Goal: Information Seeking & Learning: Learn about a topic

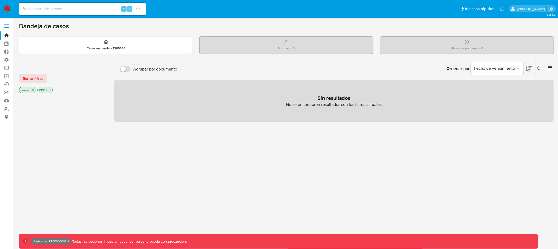
click at [6, 26] on span at bounding box center [6, 26] width 5 height 1
click at [0, 0] on input "checkbox" at bounding box center [0, 0] width 0 height 0
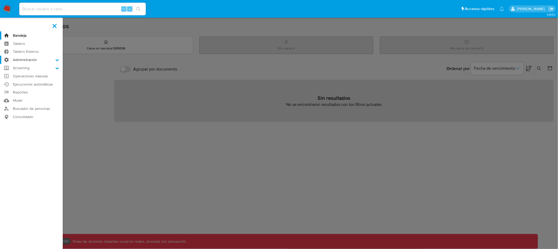
click at [32, 61] on label "Administración" at bounding box center [31, 60] width 63 height 8
click at [0, 0] on input "Administración" at bounding box center [0, 0] width 0 height 0
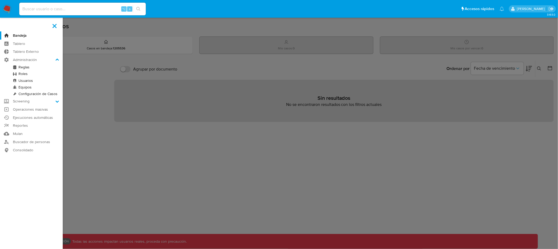
click at [24, 67] on link "Reglas" at bounding box center [31, 67] width 63 height 7
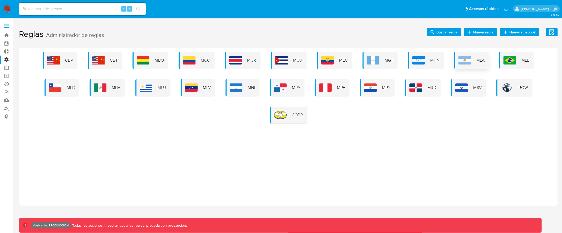
click at [472, 59] on div "MLA" at bounding box center [471, 60] width 35 height 17
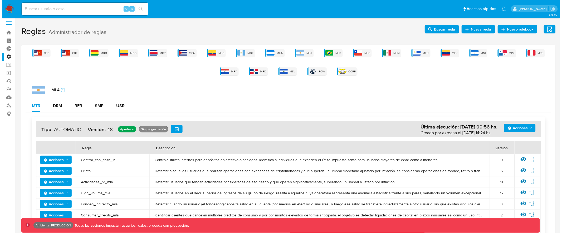
scroll to position [3, 0]
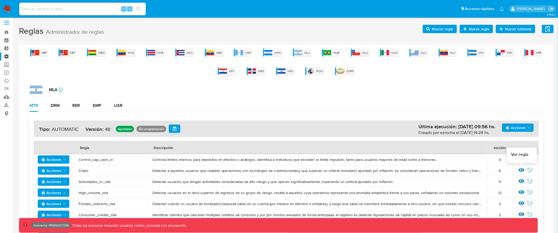
click at [521, 170] on icon at bounding box center [522, 170] width 6 height 4
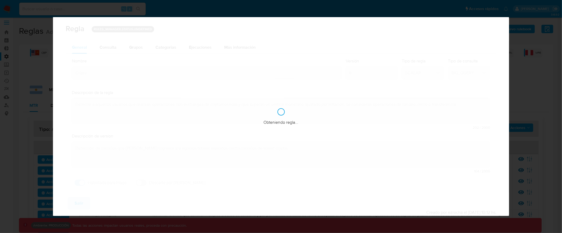
checkbox input "true"
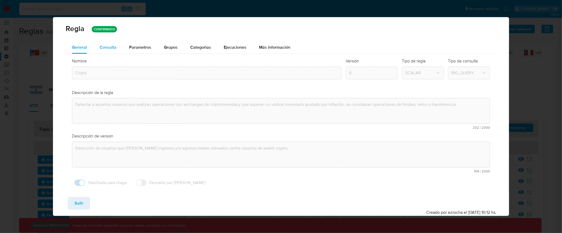
click at [112, 45] on div "Consulta" at bounding box center [108, 47] width 17 height 4
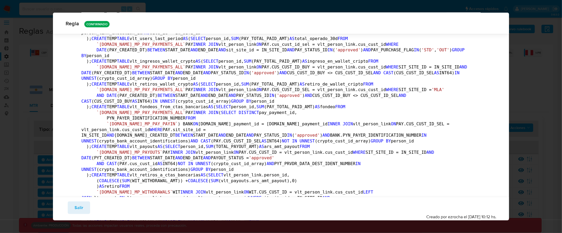
scroll to position [209, 0]
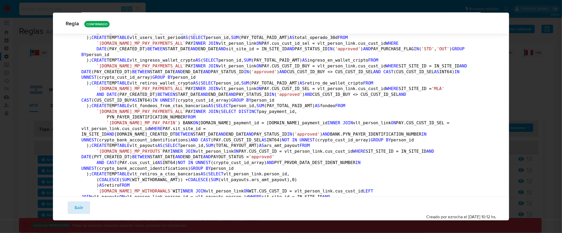
click at [86, 206] on button "Salir" at bounding box center [79, 208] width 22 height 13
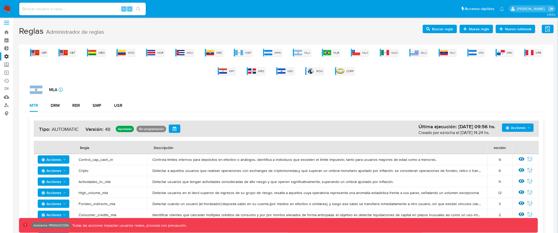
scroll to position [0, 0]
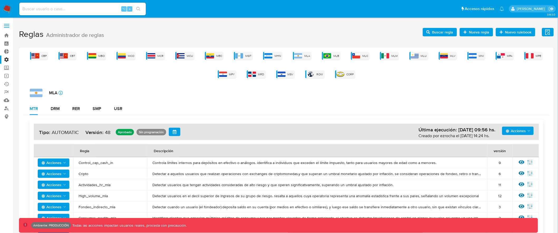
click at [8, 26] on label at bounding box center [6, 25] width 13 height 11
click at [0, 0] on input "checkbox" at bounding box center [0, 0] width 0 height 0
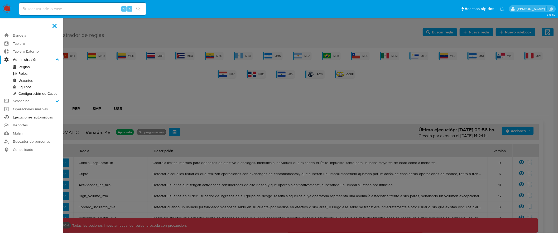
click at [38, 117] on link "Ejecuciones automáticas" at bounding box center [31, 117] width 63 height 8
click at [32, 116] on link "Ejecuciones automáticas" at bounding box center [31, 117] width 63 height 8
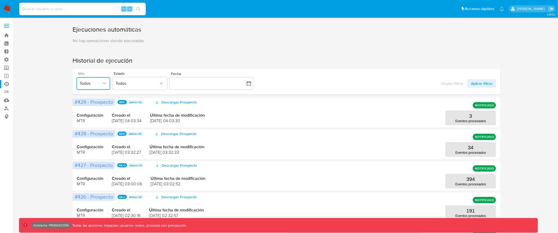
click at [104, 84] on icon "button" at bounding box center [104, 84] width 3 height 2
click at [139, 85] on span "Todos" at bounding box center [137, 83] width 43 height 5
click at [104, 85] on icon "button" at bounding box center [104, 83] width 5 height 5
click at [103, 85] on icon "button" at bounding box center [104, 83] width 5 height 5
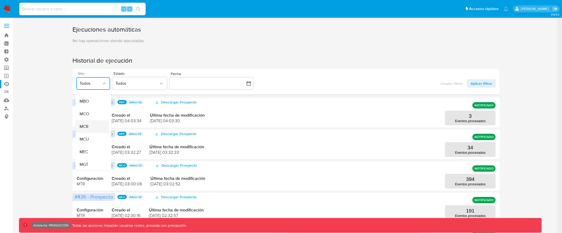
scroll to position [98, 0]
click at [97, 116] on div "MLA" at bounding box center [90, 114] width 22 height 13
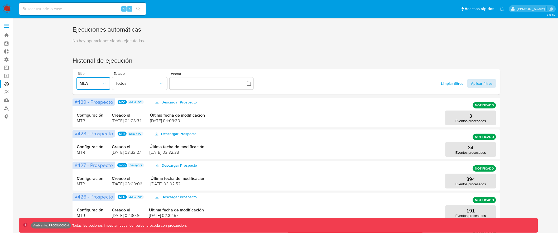
click at [483, 83] on span "Aplicar filtros" at bounding box center [482, 83] width 22 height 8
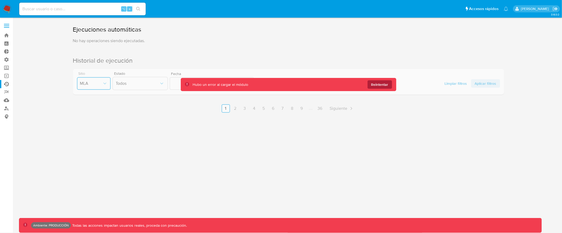
click at [388, 84] on span "Reintentar" at bounding box center [379, 84] width 17 height 8
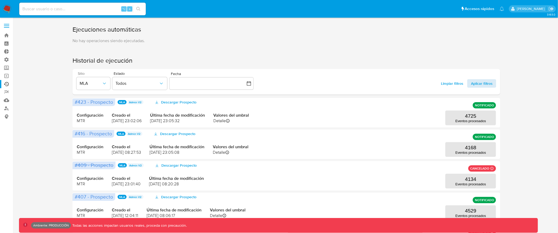
drag, startPoint x: 454, startPoint y: 84, endPoint x: 495, endPoint y: 85, distance: 40.9
click at [495, 85] on div "Limpiar filtros Aplicar filtros" at bounding box center [466, 83] width 59 height 8
click at [491, 85] on span "Aplicar filtros" at bounding box center [482, 83] width 22 height 8
drag, startPoint x: 79, startPoint y: 116, endPoint x: 91, endPoint y: 122, distance: 13.8
click at [91, 122] on span "Configuración MTR" at bounding box center [90, 118] width 27 height 11
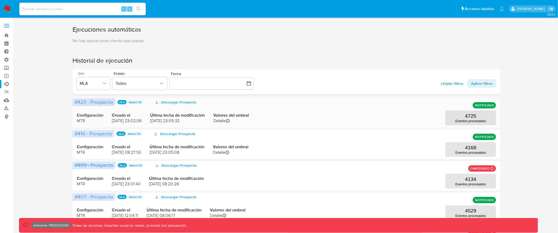
click at [79, 121] on span "MTR" at bounding box center [90, 121] width 27 height 6
click at [479, 118] on button "4725 Eventos procesados" at bounding box center [470, 118] width 51 height 15
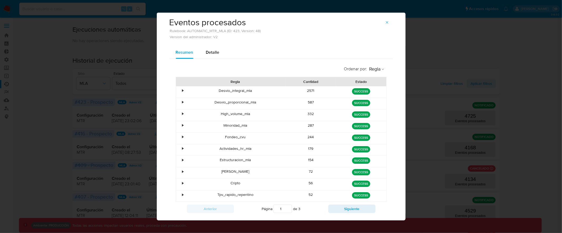
scroll to position [0, 0]
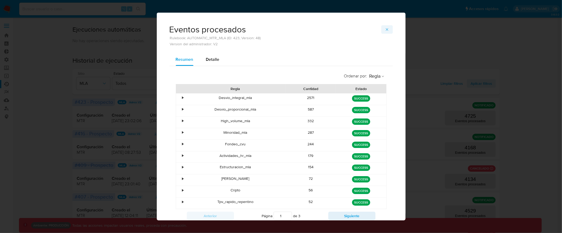
click at [386, 29] on icon "button" at bounding box center [387, 29] width 2 height 2
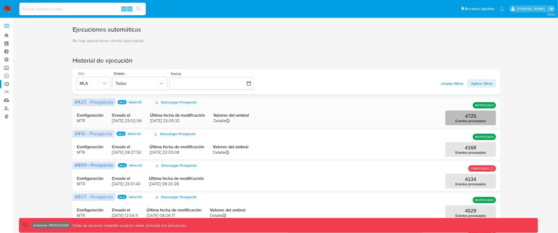
click at [479, 120] on p "Eventos procesados" at bounding box center [470, 121] width 31 height 4
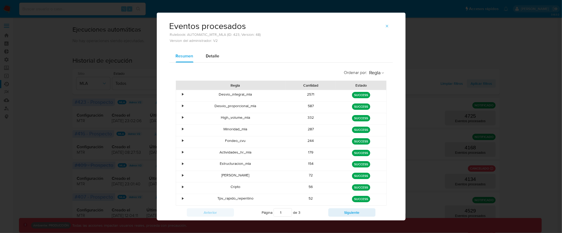
scroll to position [4, 0]
click at [377, 70] on span "Regla" at bounding box center [375, 73] width 11 height 6
click at [376, 86] on span "Estado" at bounding box center [375, 83] width 12 height 5
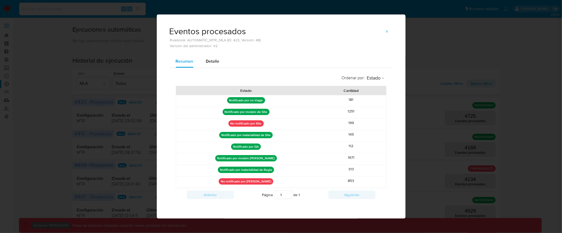
drag, startPoint x: 249, startPoint y: 182, endPoint x: 279, endPoint y: 182, distance: 29.8
click at [279, 182] on div "No notificado por Regla" at bounding box center [246, 182] width 140 height 11
drag, startPoint x: 356, startPoint y: 181, endPoint x: 340, endPoint y: 181, distance: 16.6
click at [340, 181] on div "853" at bounding box center [351, 182] width 70 height 11
click at [211, 62] on span "Detalle" at bounding box center [212, 61] width 13 height 6
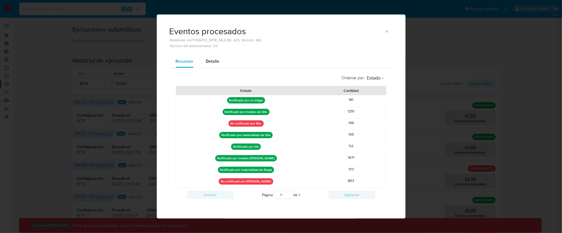
select select "10"
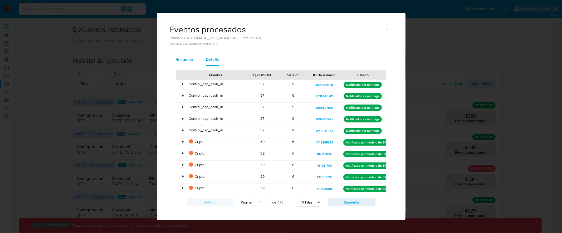
click at [184, 61] on span "Resumen" at bounding box center [185, 59] width 18 height 6
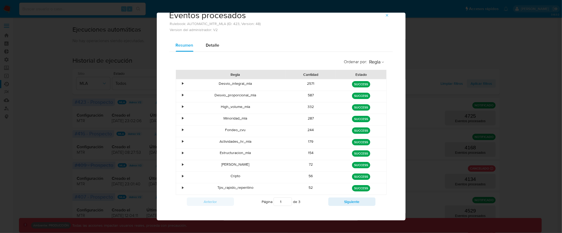
scroll to position [18, 0]
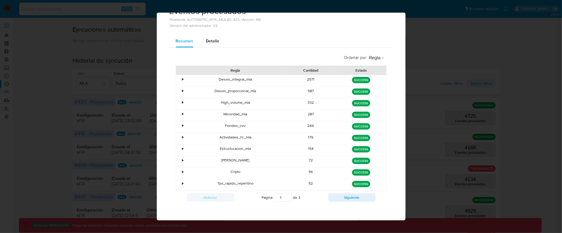
click at [182, 80] on div "•" at bounding box center [182, 79] width 1 height 5
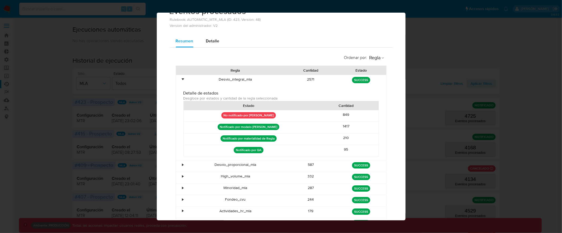
click at [182, 80] on div "•" at bounding box center [182, 79] width 1 height 5
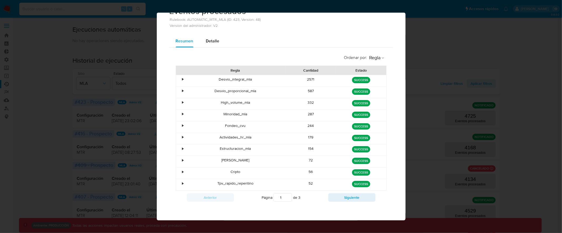
drag, startPoint x: 304, startPoint y: 79, endPoint x: 316, endPoint y: 79, distance: 11.6
click at [316, 79] on div "2571" at bounding box center [311, 80] width 50 height 11
click at [211, 42] on span "Detalle" at bounding box center [212, 41] width 13 height 6
select select "10"
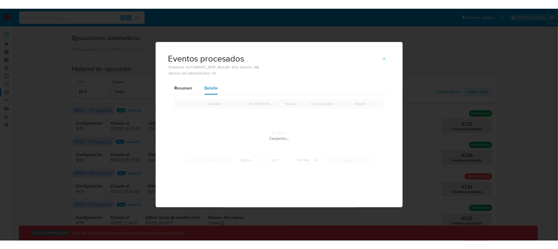
scroll to position [0, 0]
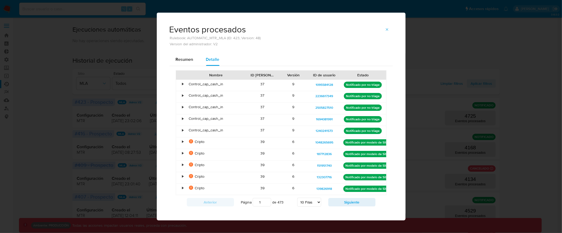
drag, startPoint x: 321, startPoint y: 84, endPoint x: 431, endPoint y: 4, distance: 135.1
click at [324, 84] on span "1095584128" at bounding box center [324, 85] width 17 height 6
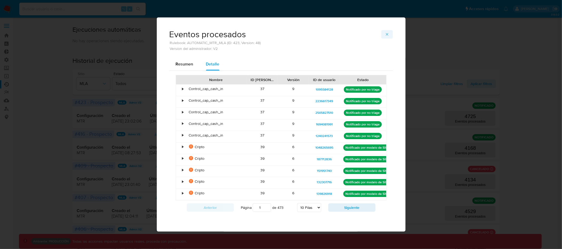
click at [389, 35] on icon "button" at bounding box center [387, 34] width 4 height 4
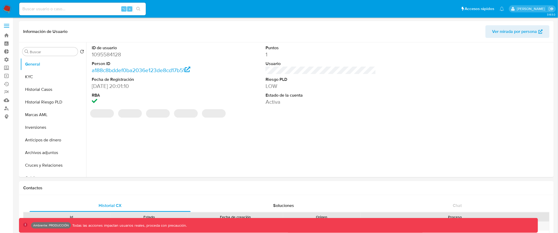
select select "10"
click at [57, 91] on button "Historial Casos" at bounding box center [51, 89] width 62 height 13
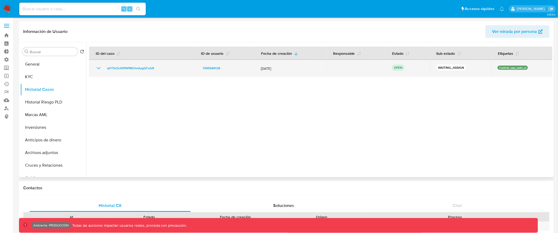
drag, startPoint x: 497, startPoint y: 67, endPoint x: 531, endPoint y: 67, distance: 33.5
click at [531, 67] on div "Control_cap_cash_in" at bounding box center [521, 68] width 49 height 5
click at [127, 67] on span "qHT5rOcXtPNPMG1mAygGFuGR" at bounding box center [130, 68] width 47 height 6
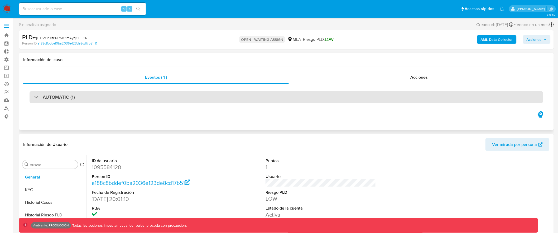
select select "10"
click at [167, 99] on div "AUTOMATIC (1)" at bounding box center [287, 97] width 514 height 12
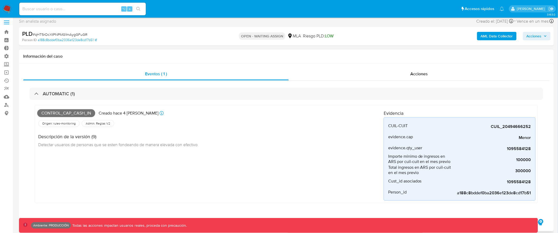
scroll to position [4, 0]
drag, startPoint x: 41, startPoint y: 113, endPoint x: 87, endPoint y: 113, distance: 45.9
click at [87, 113] on span "Control_cap_cash_in" at bounding box center [66, 113] width 58 height 8
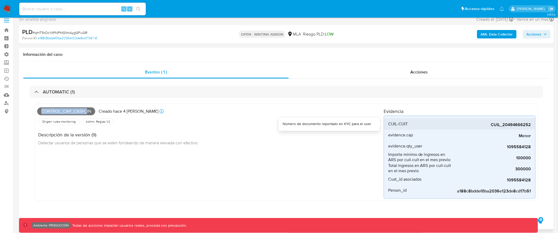
scroll to position [7, 0]
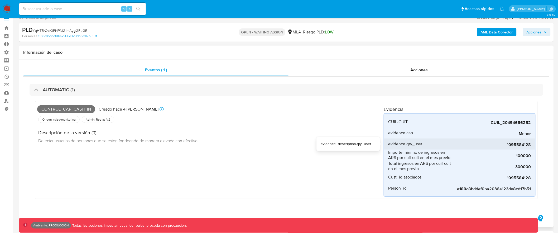
drag, startPoint x: 509, startPoint y: 145, endPoint x: 531, endPoint y: 146, distance: 22.2
click at [531, 146] on li "evidence.qty_user 1095584128" at bounding box center [459, 144] width 151 height 11
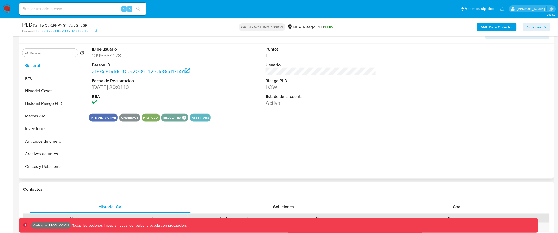
scroll to position [206, 0]
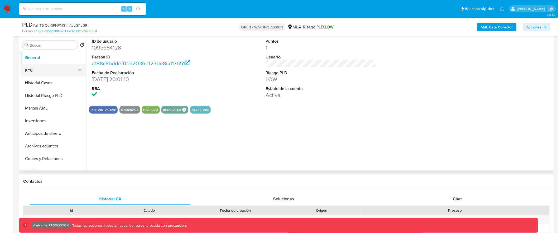
click at [65, 71] on button "KYC" at bounding box center [51, 70] width 62 height 13
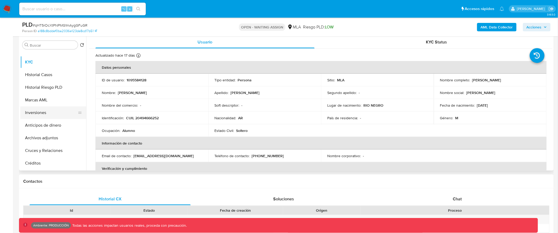
scroll to position [0, 0]
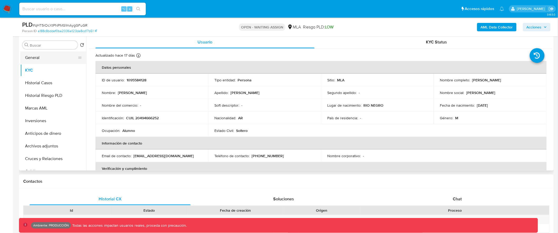
click at [62, 60] on button "General" at bounding box center [51, 57] width 62 height 13
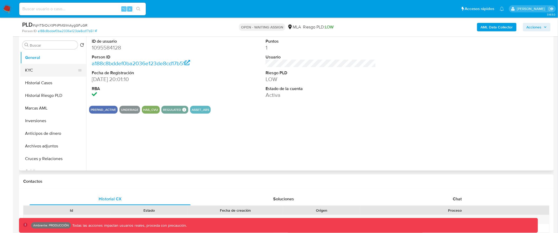
click at [51, 72] on button "KYC" at bounding box center [51, 70] width 62 height 13
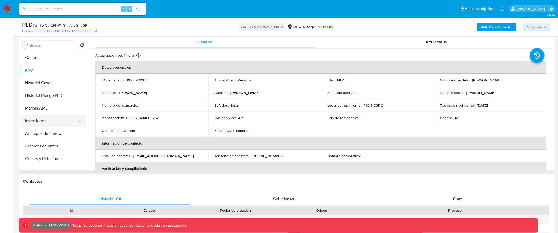
click at [58, 118] on button "Inversiones" at bounding box center [51, 121] width 62 height 13
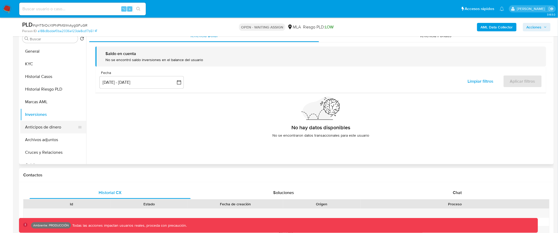
click at [51, 129] on button "Anticipos de dinero" at bounding box center [51, 127] width 62 height 13
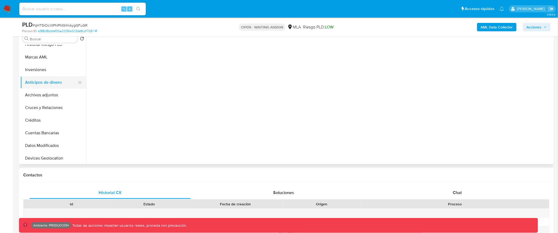
scroll to position [49, 0]
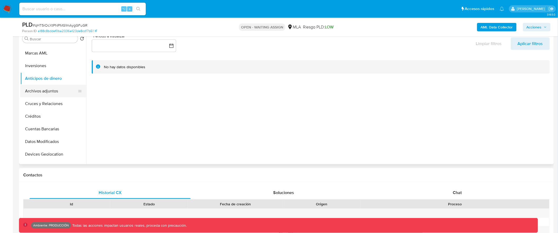
click at [54, 93] on button "Archivos adjuntos" at bounding box center [51, 91] width 62 height 13
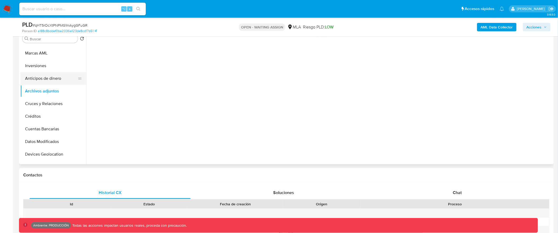
click at [58, 82] on button "Anticipos de dinero" at bounding box center [51, 78] width 62 height 13
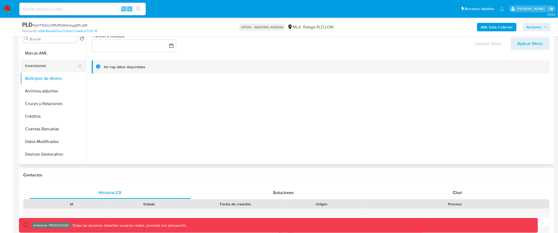
click at [59, 66] on button "Inversiones" at bounding box center [51, 66] width 62 height 13
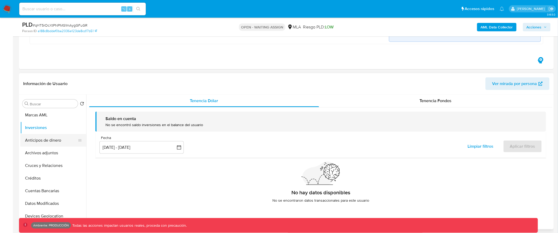
scroll to position [58, 0]
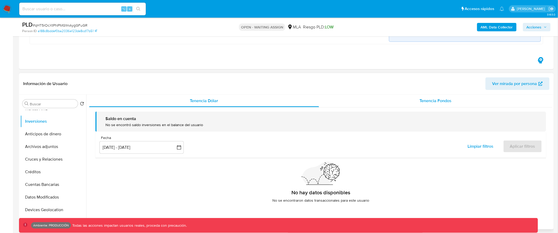
click at [439, 99] on span "Tenencia Fondos" at bounding box center [436, 101] width 32 height 6
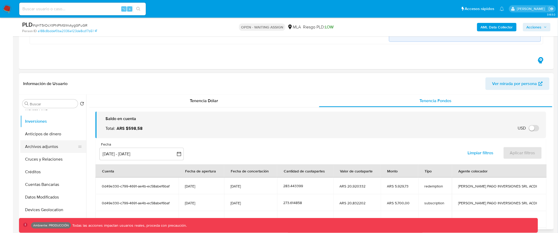
scroll to position [59, 0]
click at [54, 132] on button "Anticipos de dinero" at bounding box center [51, 133] width 62 height 13
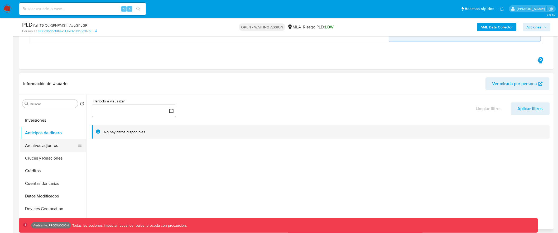
click at [54, 147] on button "Archivos adjuntos" at bounding box center [51, 145] width 62 height 13
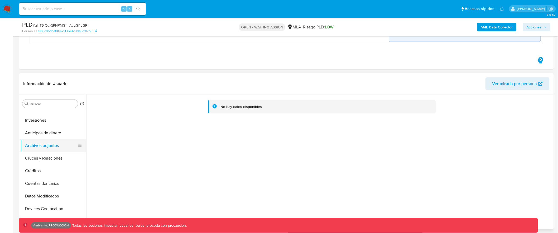
scroll to position [69, 0]
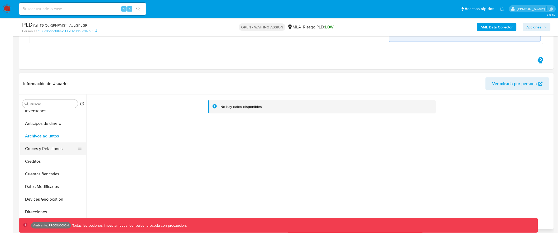
click at [55, 148] on button "Cruces y Relaciones" at bounding box center [51, 149] width 62 height 13
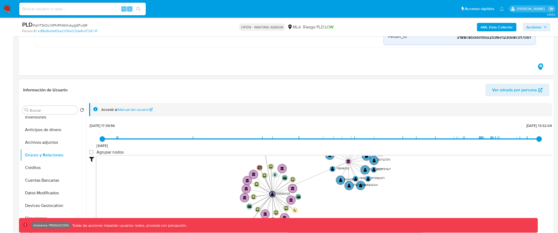
drag, startPoint x: 206, startPoint y: 186, endPoint x: 206, endPoint y: 163, distance: 22.9
click at [206, 163] on icon "device-64d24a4f86af0c401ab9b6da  device-66a2a6be5812a1882cb2a782  device-653d…" at bounding box center [325, 194] width 456 height 76
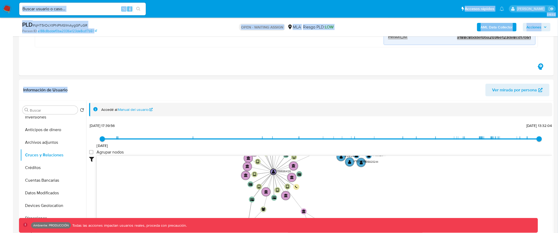
drag, startPoint x: 229, startPoint y: 53, endPoint x: 216, endPoint y: 17, distance: 38.4
click at [47, 168] on button "Créditos" at bounding box center [51, 168] width 62 height 13
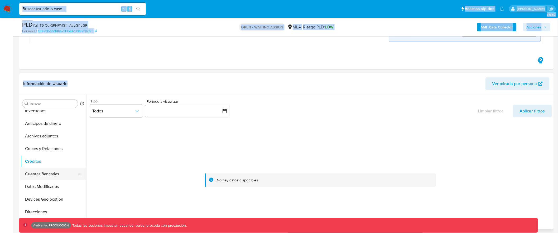
click at [50, 174] on button "Cuentas Bancarias" at bounding box center [51, 174] width 62 height 13
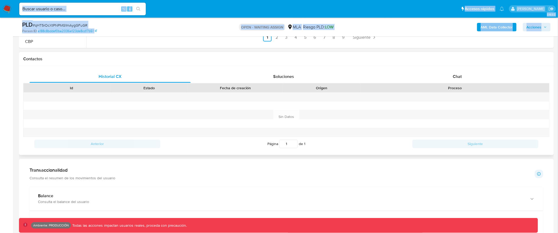
scroll to position [399, 0]
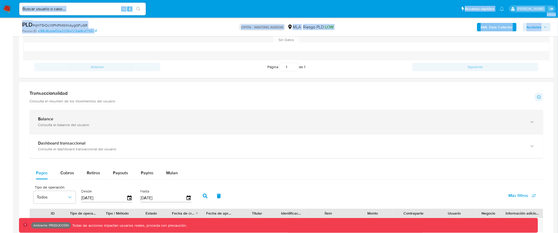
click at [217, 124] on div "Consulta el balance del usuario" at bounding box center [281, 125] width 486 height 5
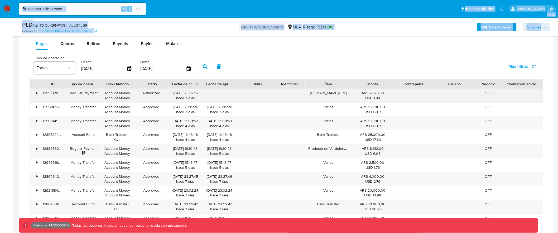
scroll to position [703, 0]
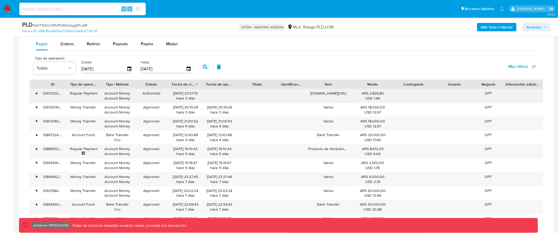
click at [36, 94] on div "•" at bounding box center [36, 93] width 1 height 5
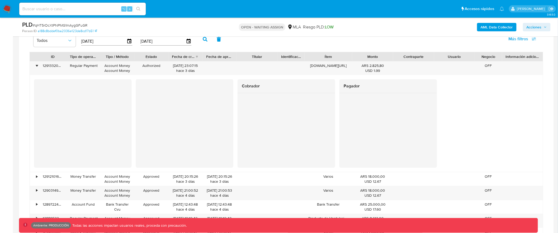
scroll to position [734, 0]
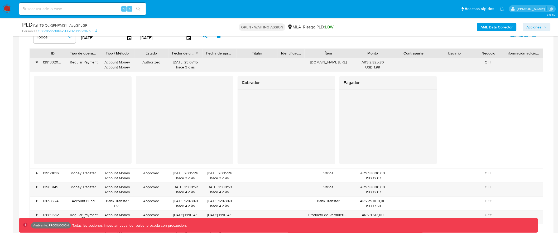
click at [37, 64] on div "•" at bounding box center [36, 62] width 1 height 5
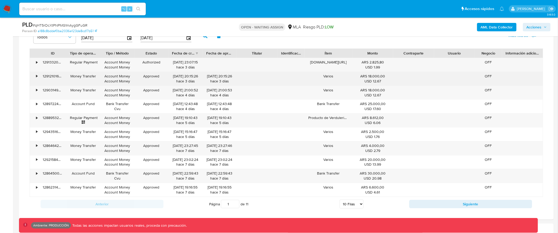
click at [37, 78] on div "•" at bounding box center [36, 76] width 1 height 5
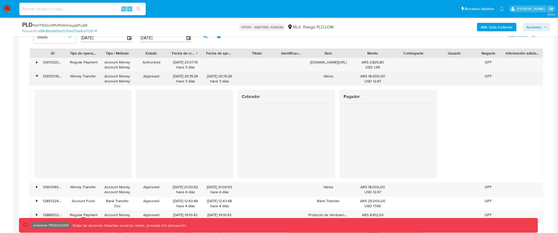
click at [35, 77] on div "•" at bounding box center [34, 79] width 9 height 14
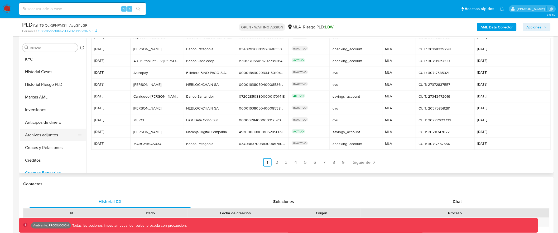
scroll to position [13, 0]
click at [56, 84] on button "Historial Riesgo PLD" at bounding box center [51, 85] width 62 height 13
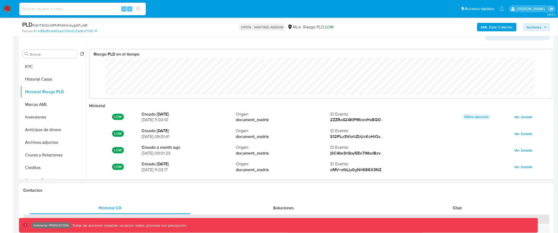
scroll to position [40, 452]
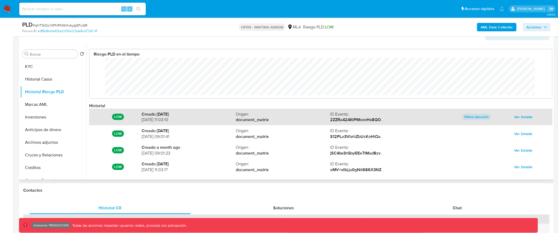
click at [518, 119] on span "Ver Detalle" at bounding box center [523, 116] width 18 height 7
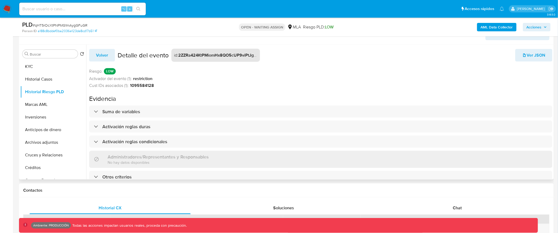
scroll to position [1, 0]
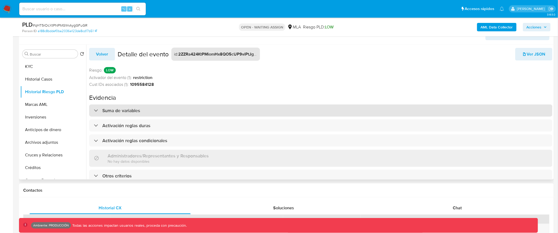
click at [94, 109] on div "Suma de variables" at bounding box center [117, 111] width 46 height 6
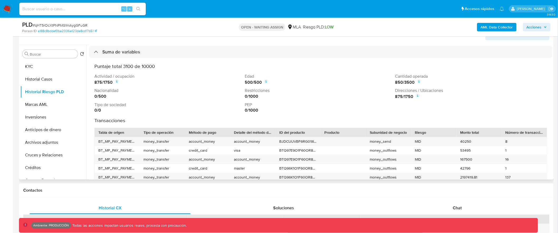
scroll to position [59, 0]
drag, startPoint x: 393, startPoint y: 91, endPoint x: 419, endPoint y: 98, distance: 26.5
click at [419, 98] on div "Direcciones / Ubicaciones 875 / 1750" at bounding box center [469, 94] width 148 height 12
click at [416, 97] on icon at bounding box center [417, 96] width 4 height 4
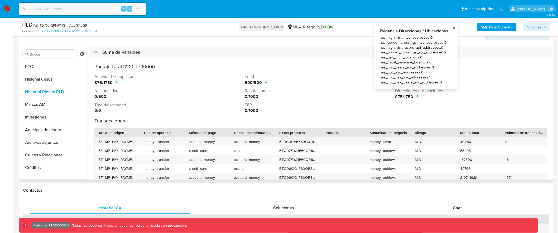
click at [351, 97] on div "0 / 1000" at bounding box center [319, 97] width 148 height 6
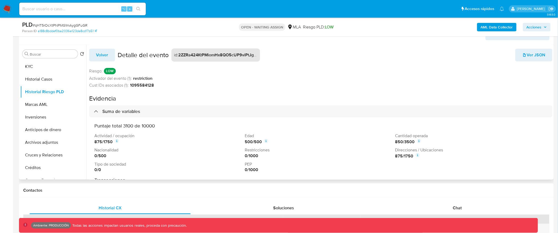
scroll to position [0, 0]
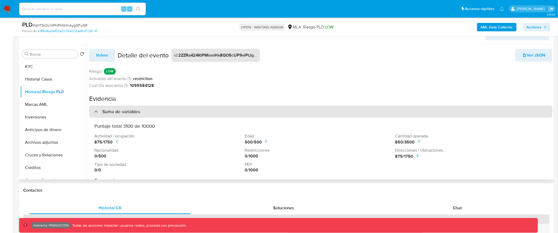
click at [96, 113] on div "Suma de variables" at bounding box center [117, 112] width 46 height 6
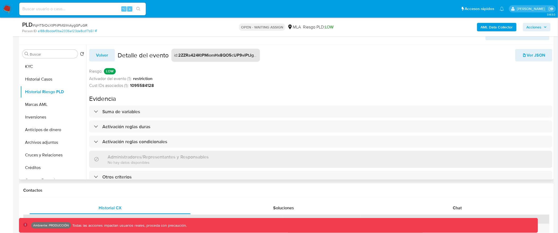
click at [106, 59] on span "Volver" at bounding box center [102, 56] width 12 height 12
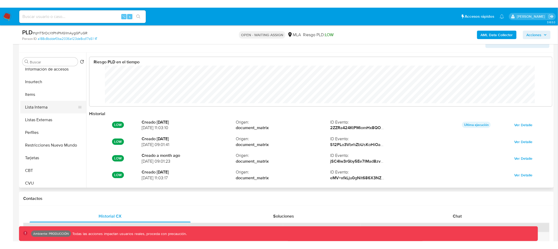
scroll to position [256, 0]
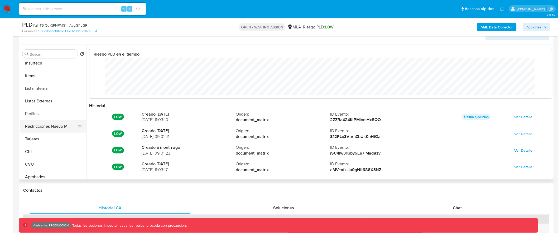
click at [57, 127] on button "Restricciones Nuevo Mundo" at bounding box center [51, 126] width 62 height 13
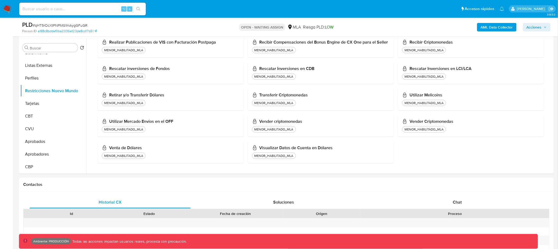
scroll to position [286, 0]
